Goal: Entertainment & Leisure: Consume media (video, audio)

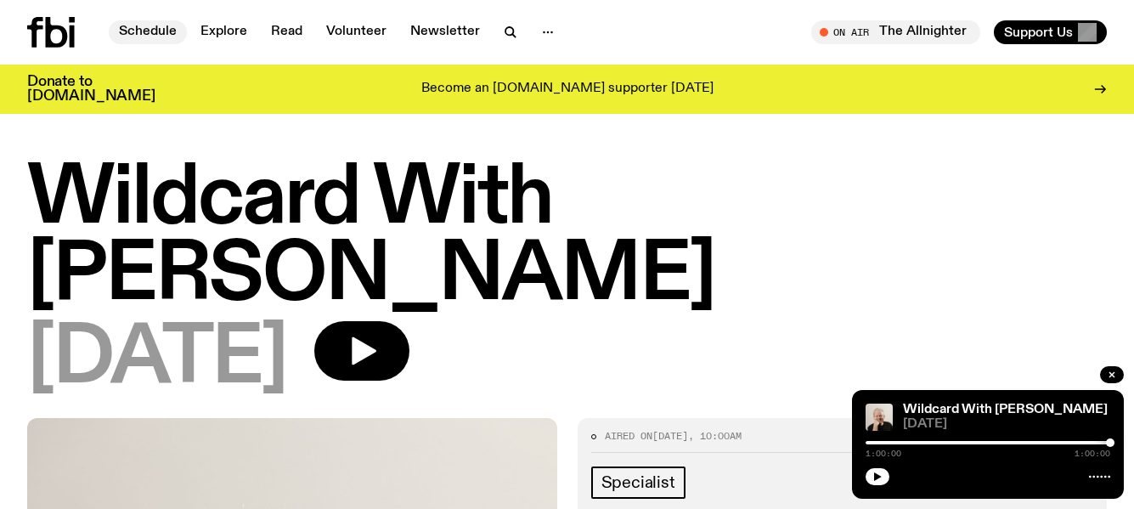
click at [144, 22] on link "Schedule" at bounding box center [148, 32] width 78 height 24
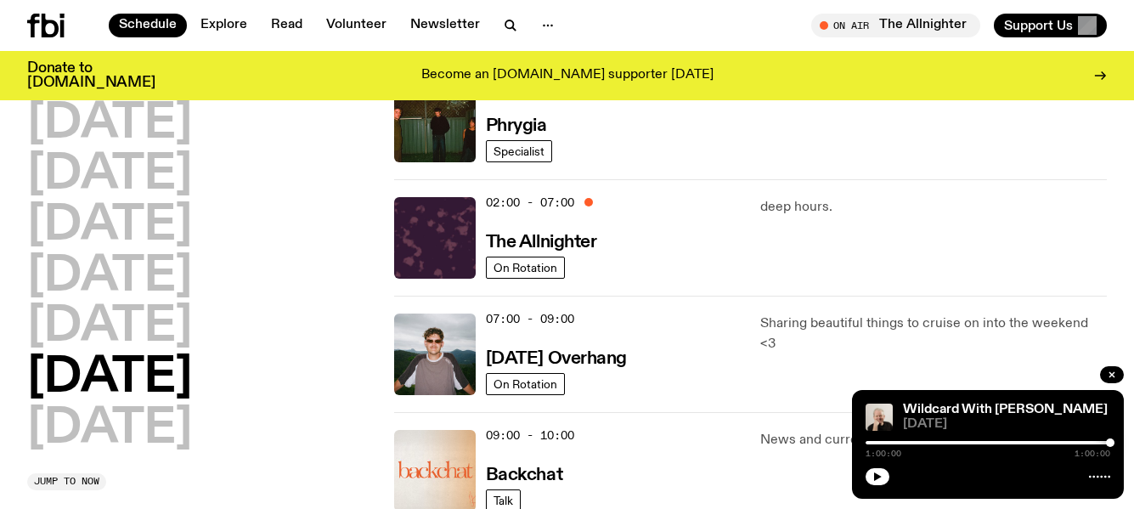
scroll to position [170, 0]
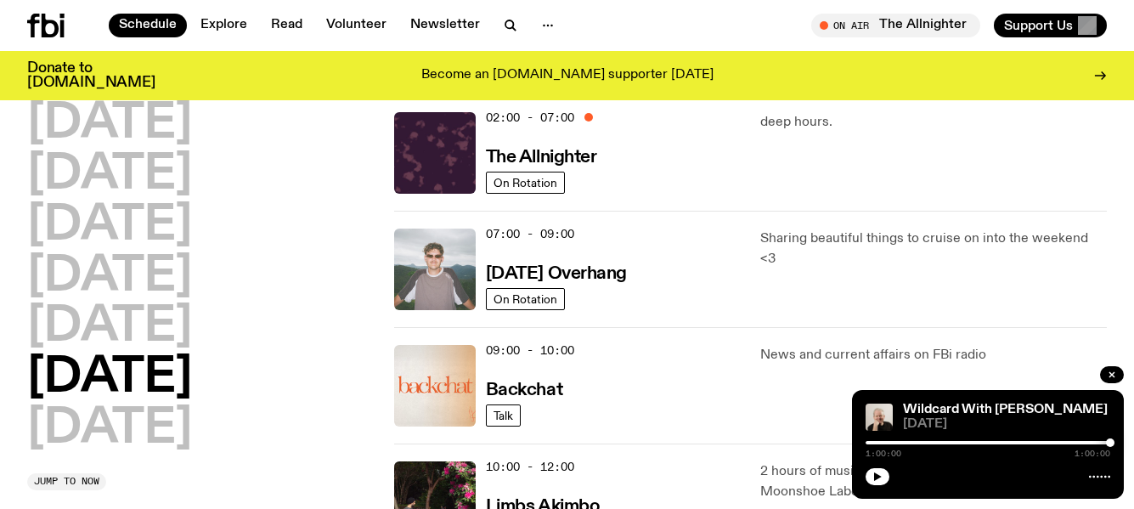
click at [472, 256] on img at bounding box center [435, 269] width 82 height 82
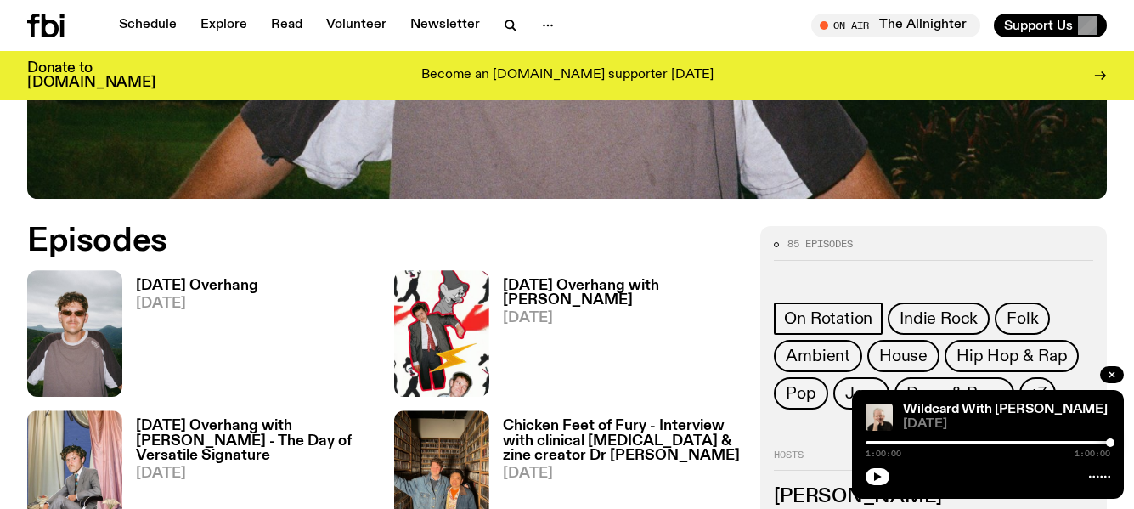
scroll to position [679, 0]
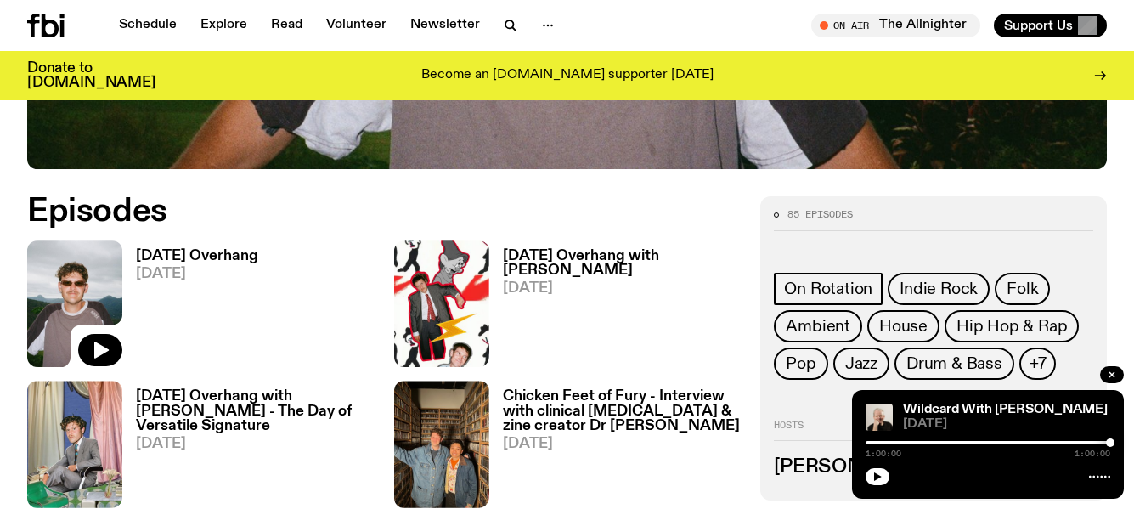
click at [82, 291] on img at bounding box center [74, 303] width 95 height 127
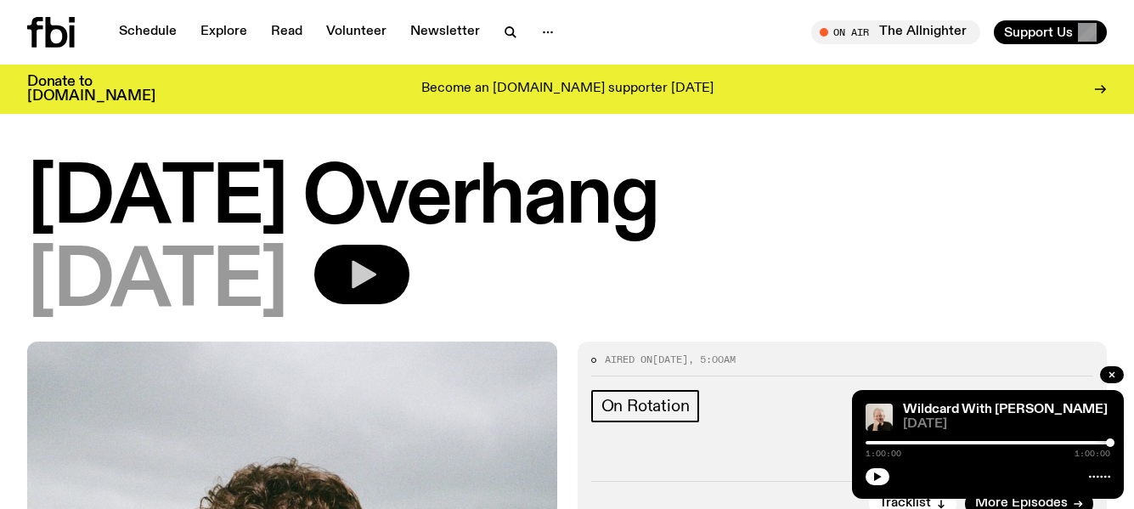
click at [376, 272] on icon "button" at bounding box center [364, 275] width 25 height 28
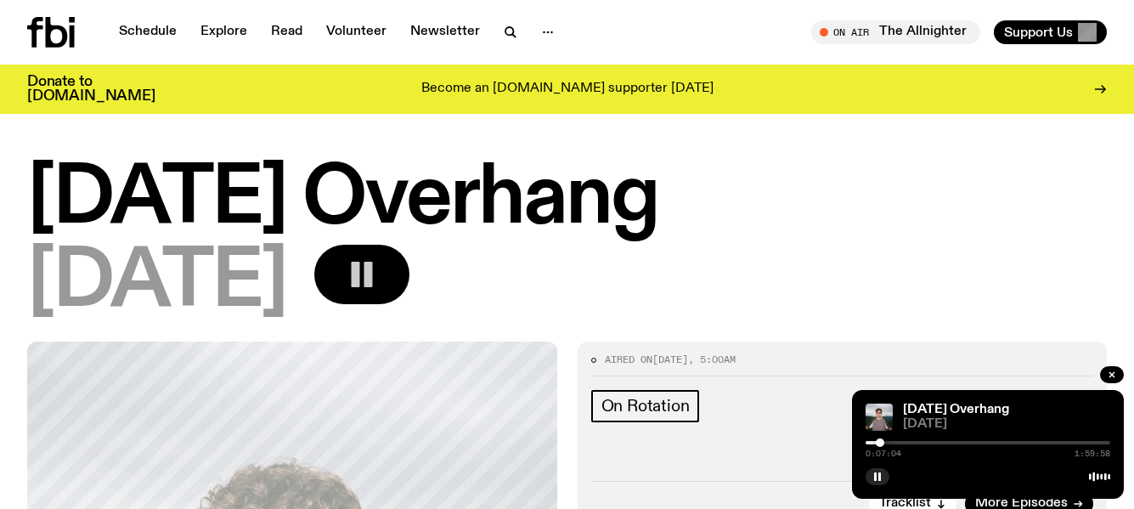
drag, startPoint x: 865, startPoint y: 443, endPoint x: 880, endPoint y: 442, distance: 15.3
click at [880, 442] on div at bounding box center [880, 442] width 8 height 8
